Goal: Information Seeking & Learning: Learn about a topic

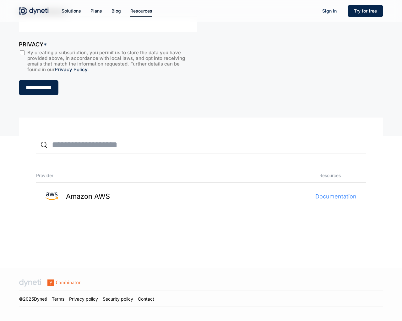
scroll to position [159, 0]
type input "**********"
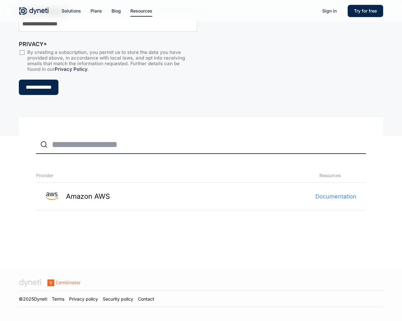
type input "*"
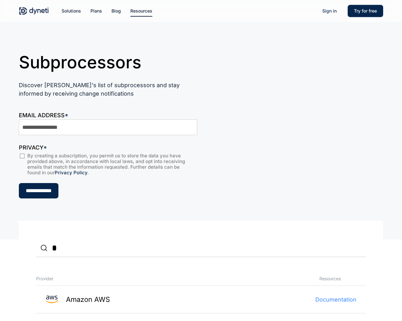
scroll to position [159, 0]
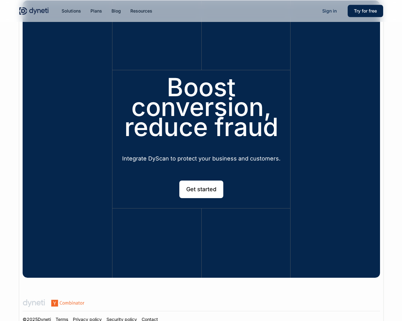
scroll to position [1842, 0]
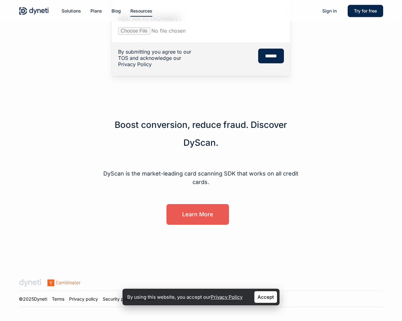
scroll to position [248, 0]
type textarea "*"
click at [170, 0] on html "Skip to main content *** Hit enter to search or ESC to close Close Search Menu …" at bounding box center [201, 64] width 402 height 516
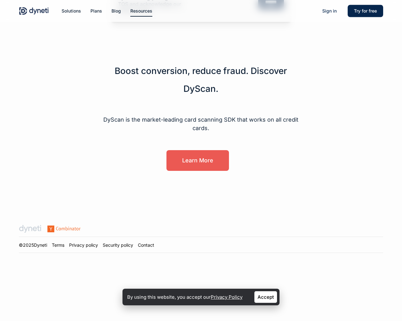
scroll to position [248, 0]
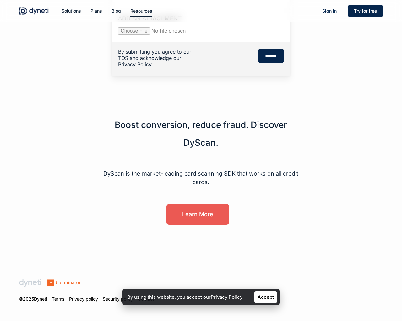
scroll to position [248, 0]
type textarea "*"
click at [170, 0] on html "Skip to main content *** Hit enter to search or ESC to close Close Search Menu …" at bounding box center [201, 64] width 402 height 516
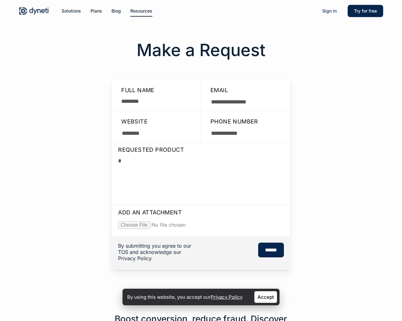
scroll to position [248, 0]
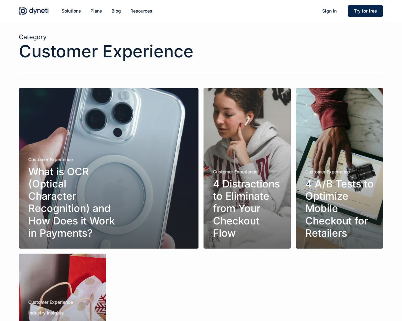
scroll to position [108, 0]
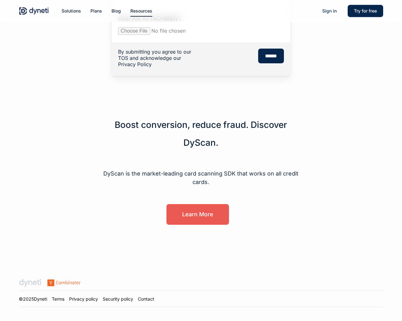
scroll to position [248, 0]
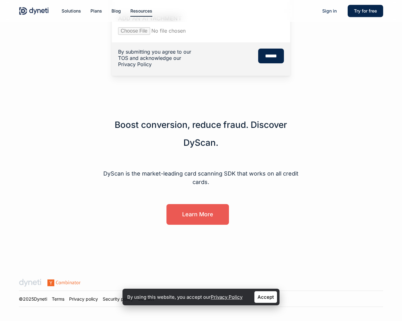
type textarea "*"
click at [170, 0] on html "Skip to main content *** Hit enter to search or ESC to close Close Search Menu …" at bounding box center [201, 64] width 402 height 516
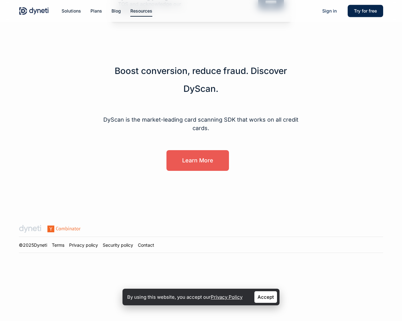
scroll to position [248, 0]
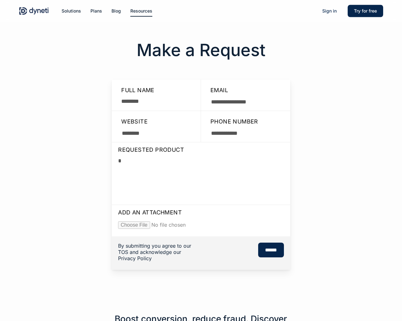
scroll to position [248, 0]
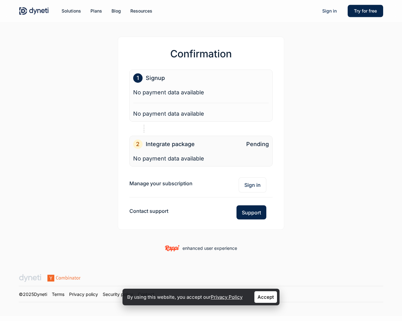
scroll to position [57, 0]
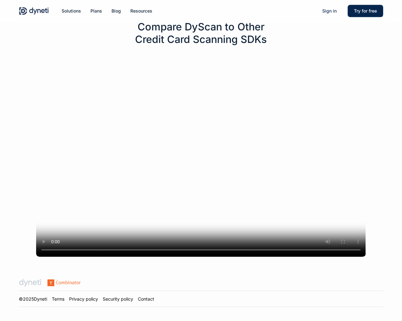
scroll to position [1657, 0]
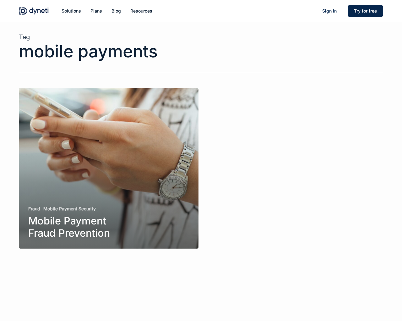
scroll to position [11, 0]
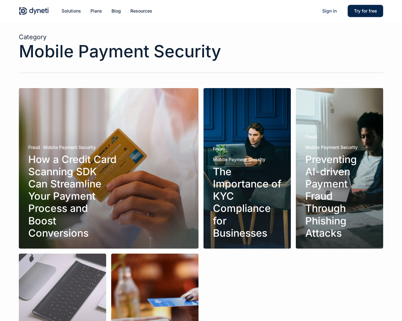
scroll to position [148, 0]
